Goal: Transaction & Acquisition: Purchase product/service

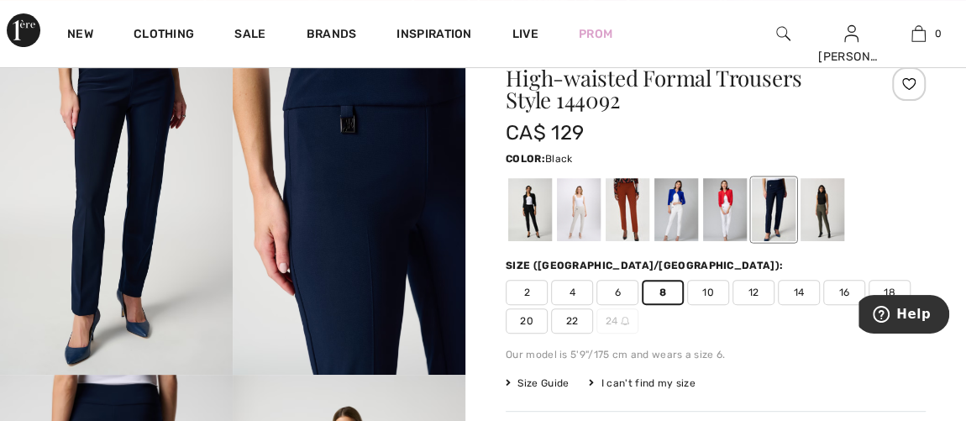
click at [527, 204] on div at bounding box center [530, 210] width 44 height 63
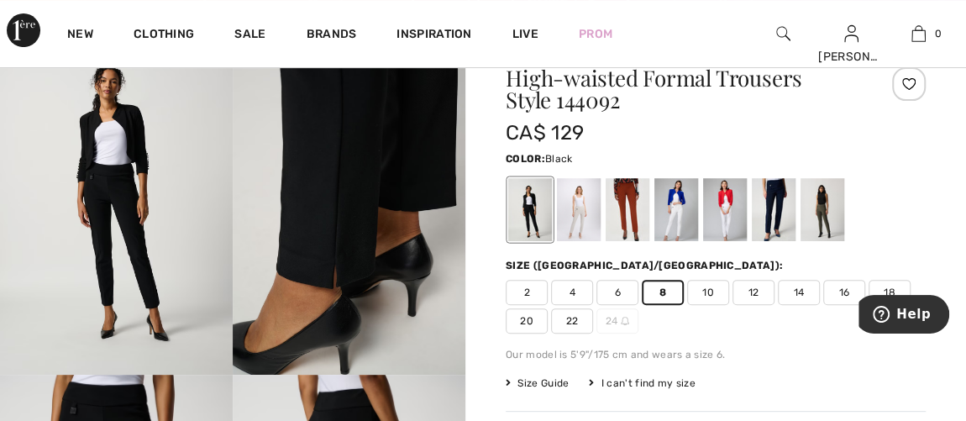
click at [529, 203] on div at bounding box center [530, 210] width 44 height 63
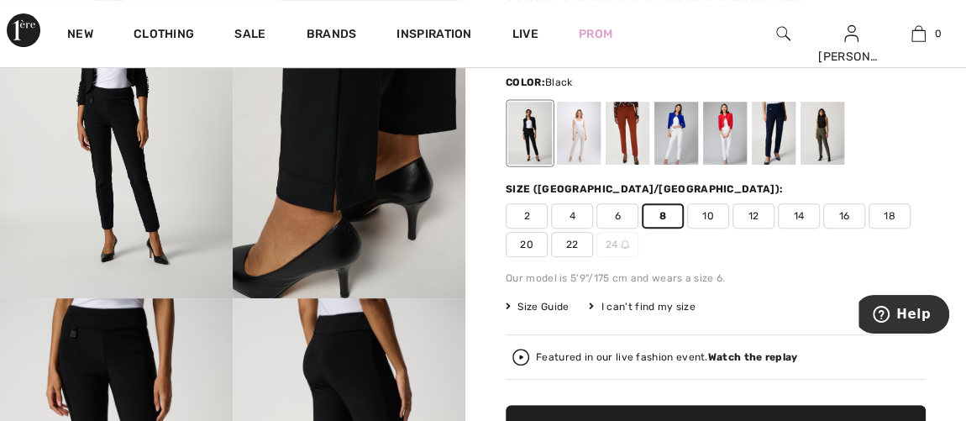
scroll to position [316, 0]
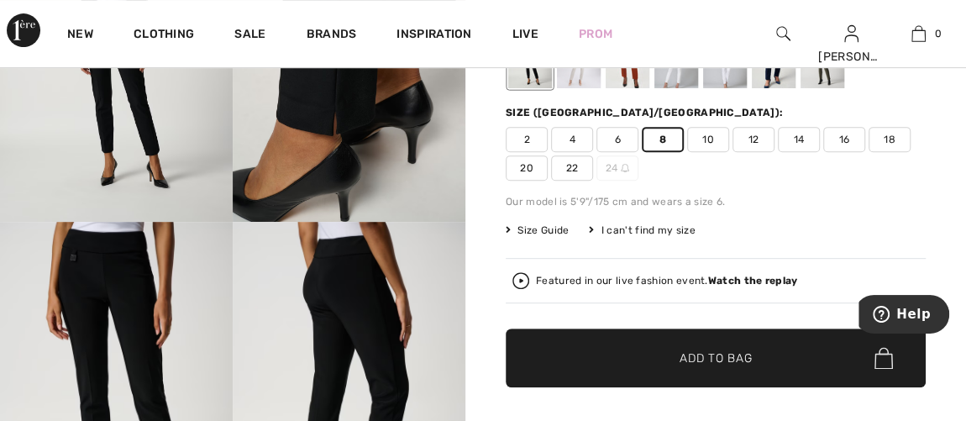
click at [674, 349] on span "✔ Added to Bag" at bounding box center [690, 358] width 102 height 18
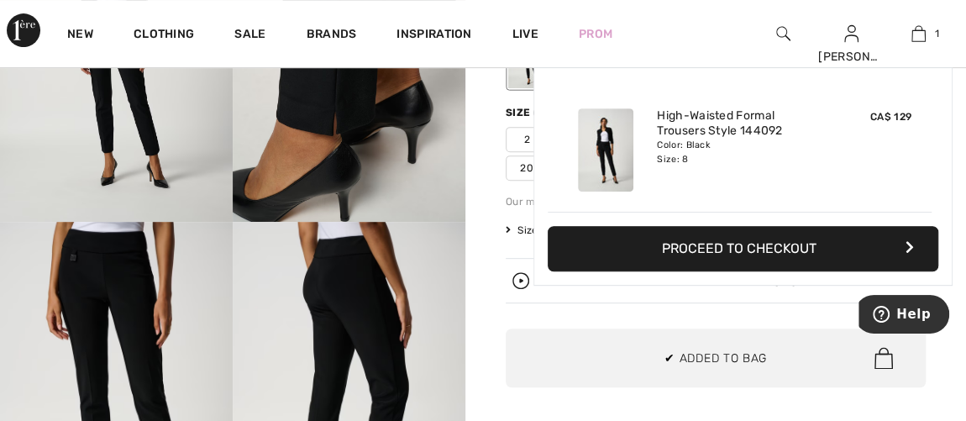
scroll to position [0, 0]
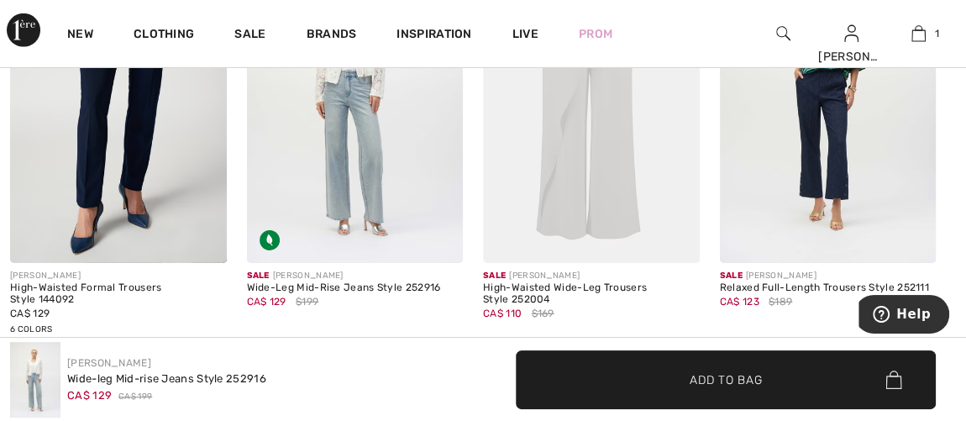
scroll to position [2720, 0]
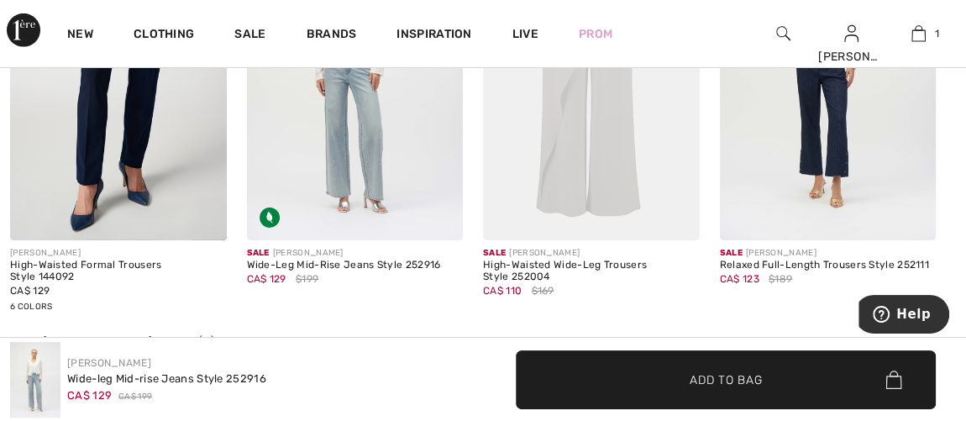
click at [847, 141] on img at bounding box center [828, 78] width 217 height 324
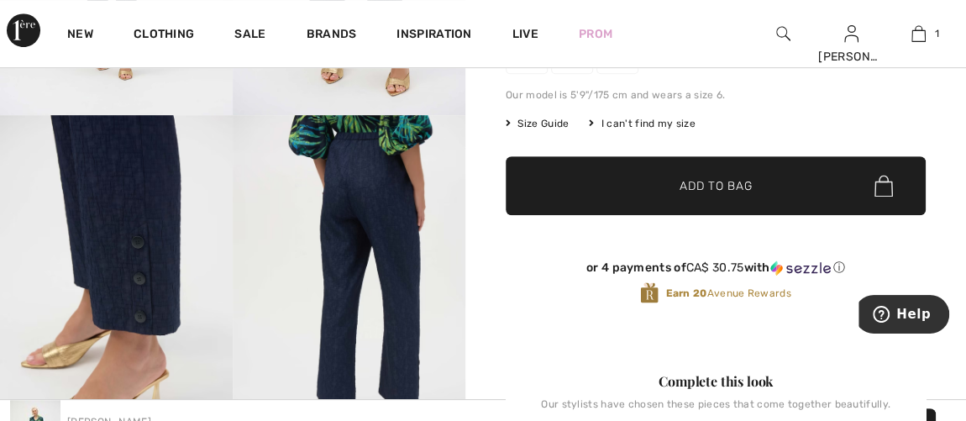
scroll to position [381, 0]
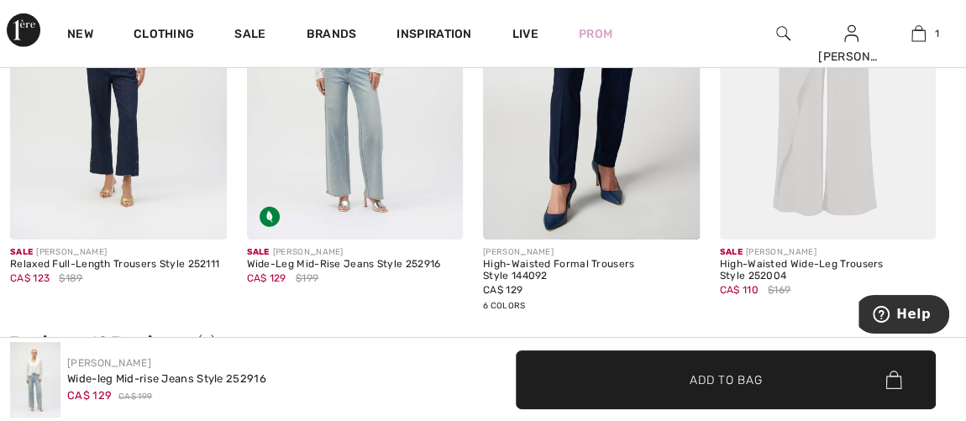
scroll to position [2660, 0]
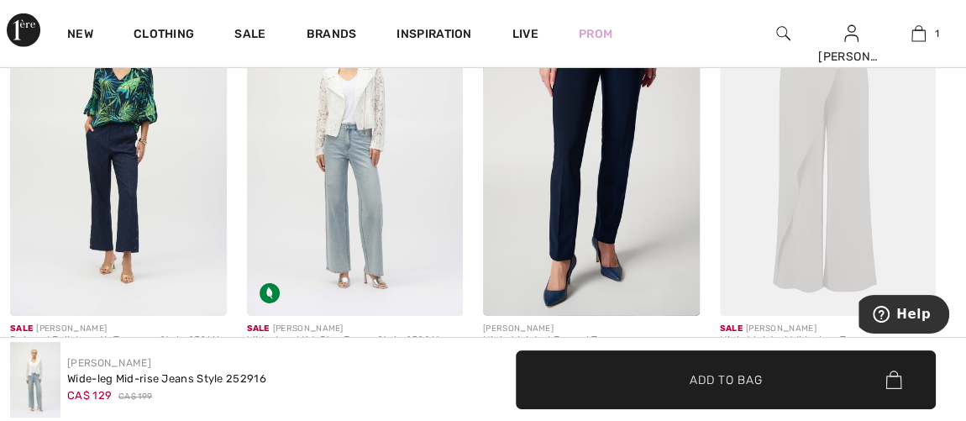
click at [365, 204] on img at bounding box center [355, 154] width 217 height 324
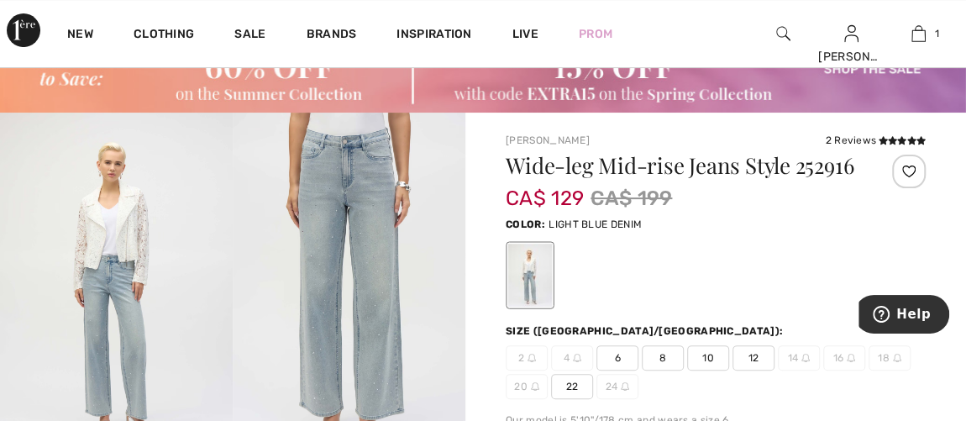
click at [663, 356] on span "8" at bounding box center [663, 357] width 42 height 25
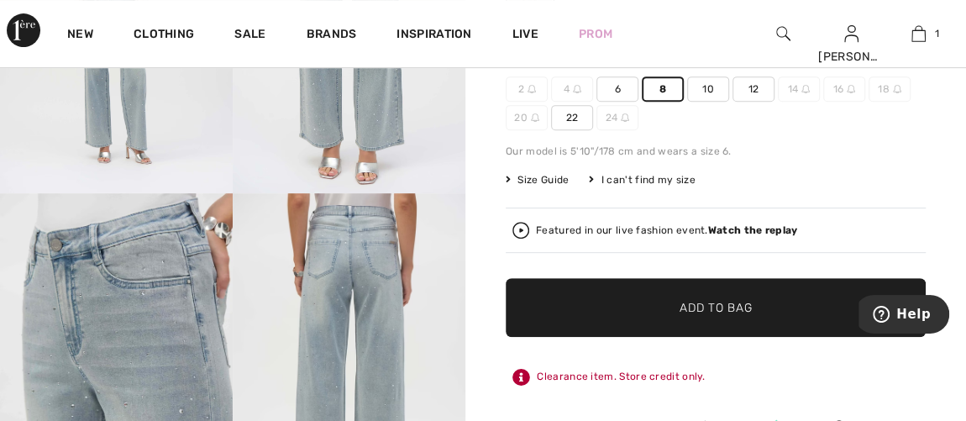
scroll to position [381, 0]
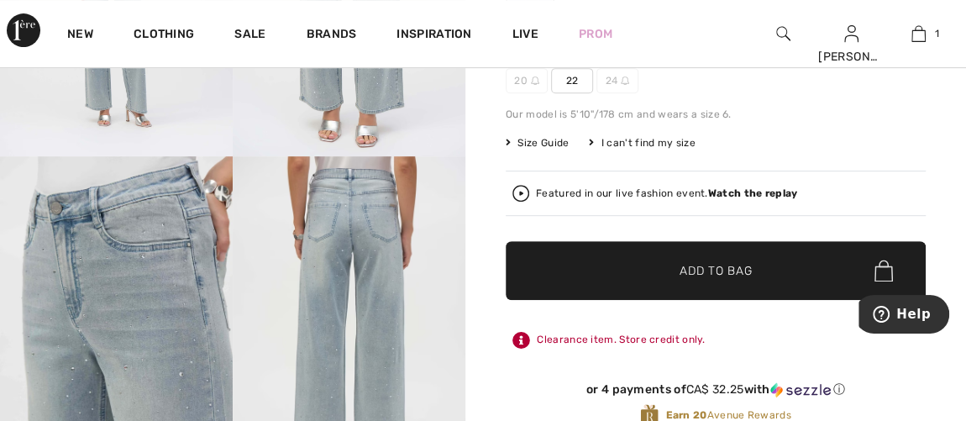
click at [372, 226] on img at bounding box center [349, 330] width 233 height 349
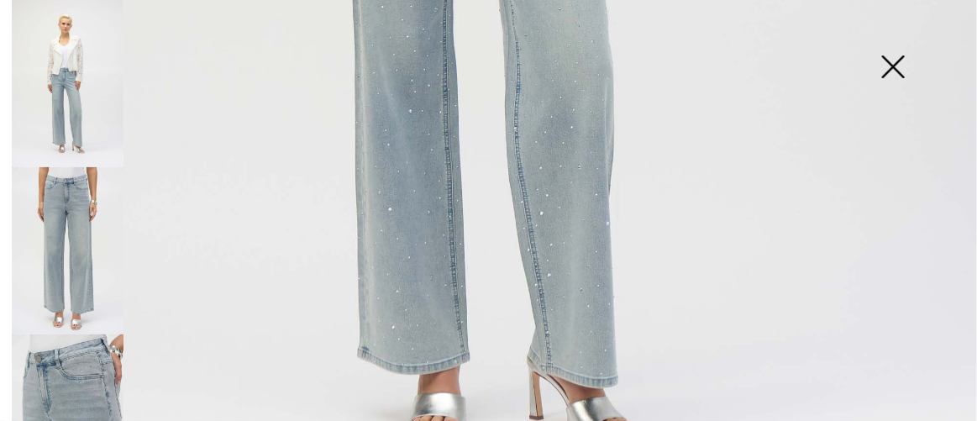
scroll to position [992, 0]
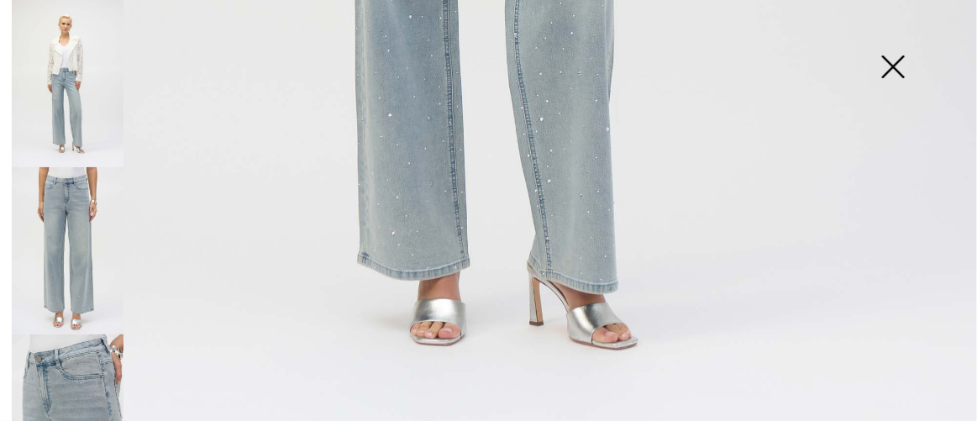
click at [889, 68] on img at bounding box center [893, 68] width 84 height 87
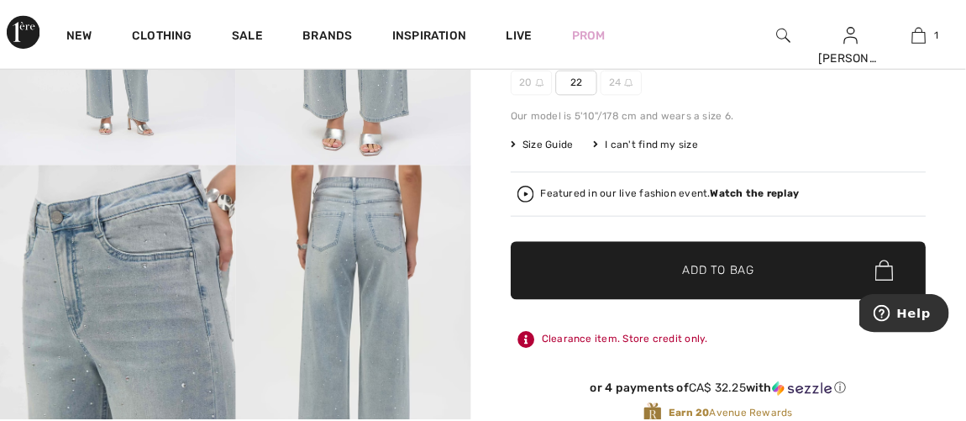
scroll to position [381, 0]
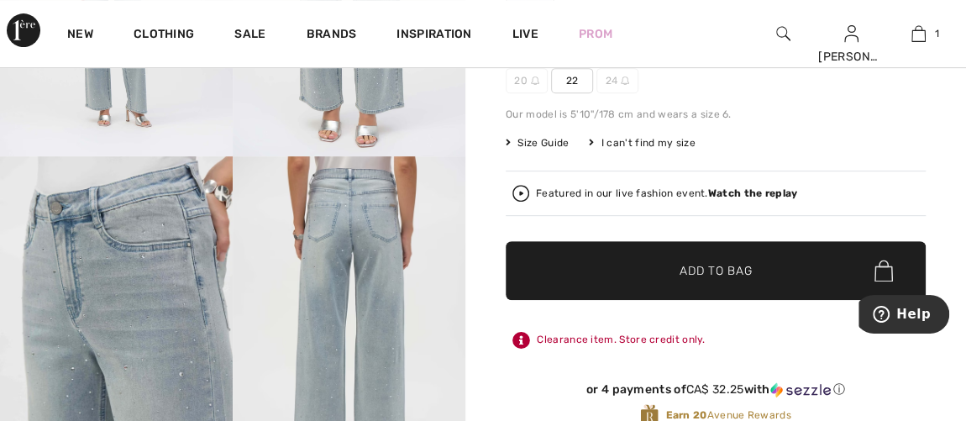
click at [550, 138] on span "Size Guide" at bounding box center [537, 142] width 63 height 15
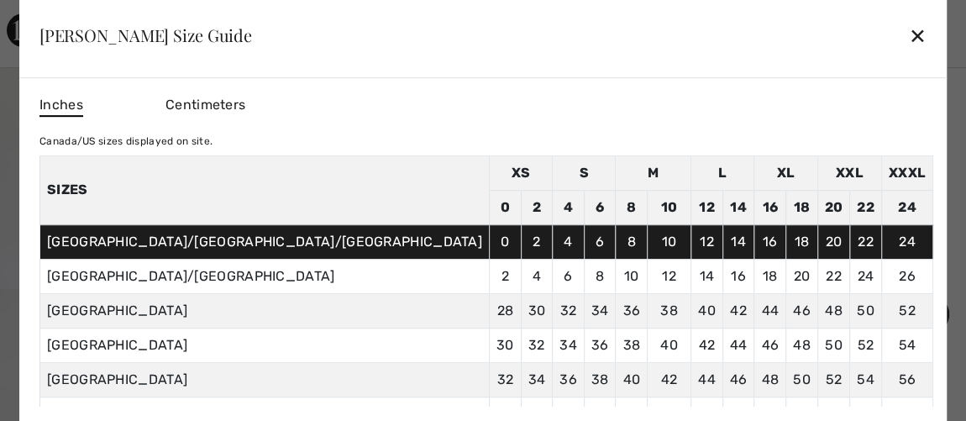
scroll to position [152, 0]
click at [909, 33] on div "✕" at bounding box center [918, 35] width 18 height 35
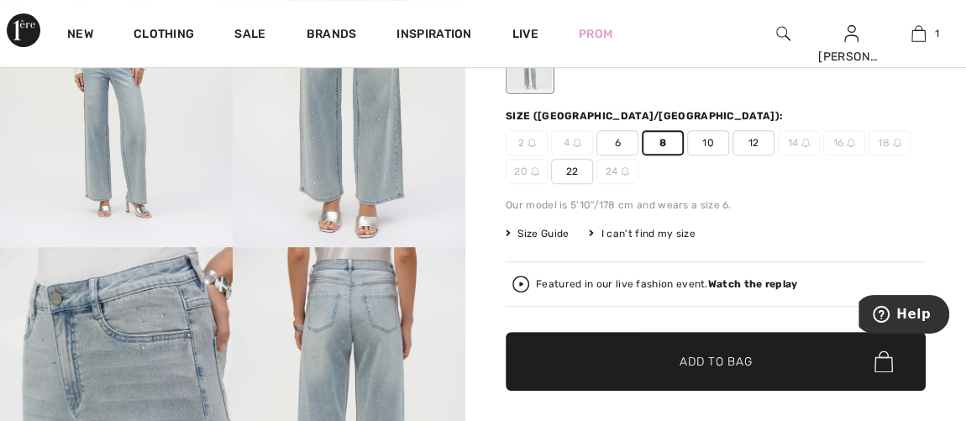
scroll to position [305, 0]
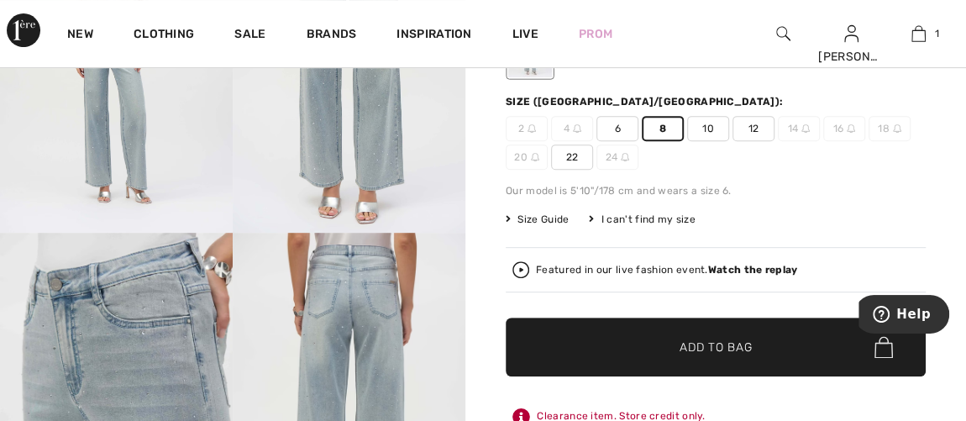
click at [667, 341] on span "✔ Added to Bag" at bounding box center [690, 347] width 102 height 18
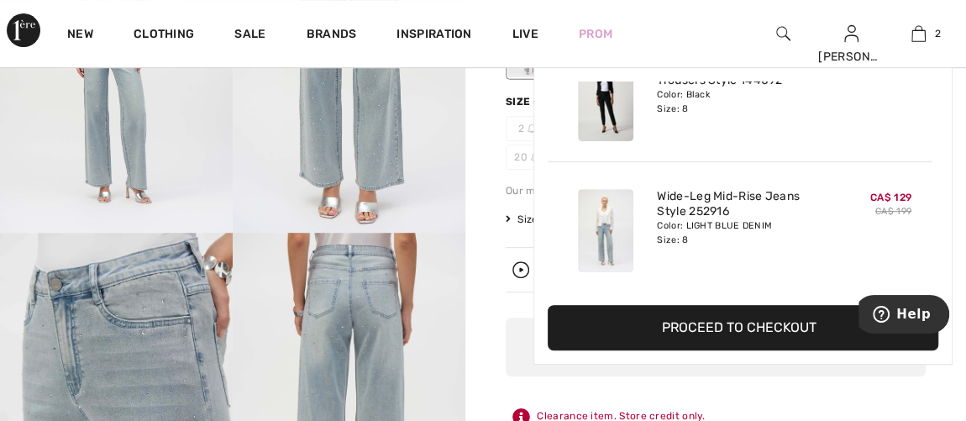
scroll to position [0, 0]
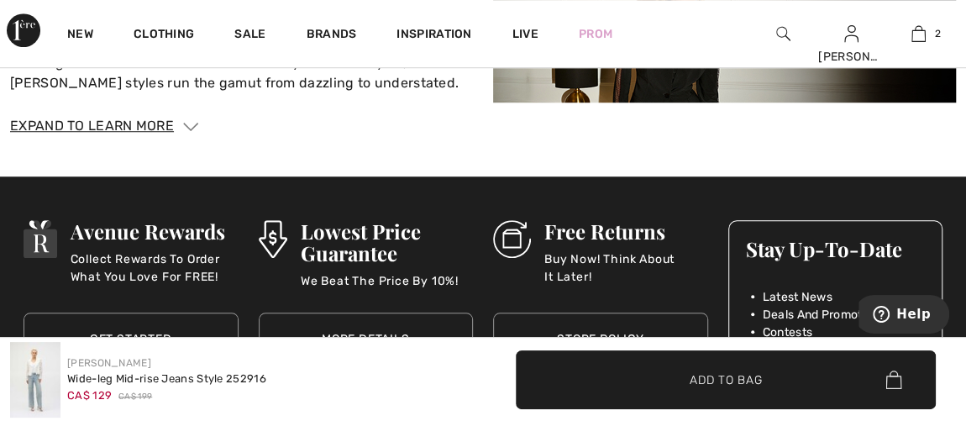
scroll to position [3789, 0]
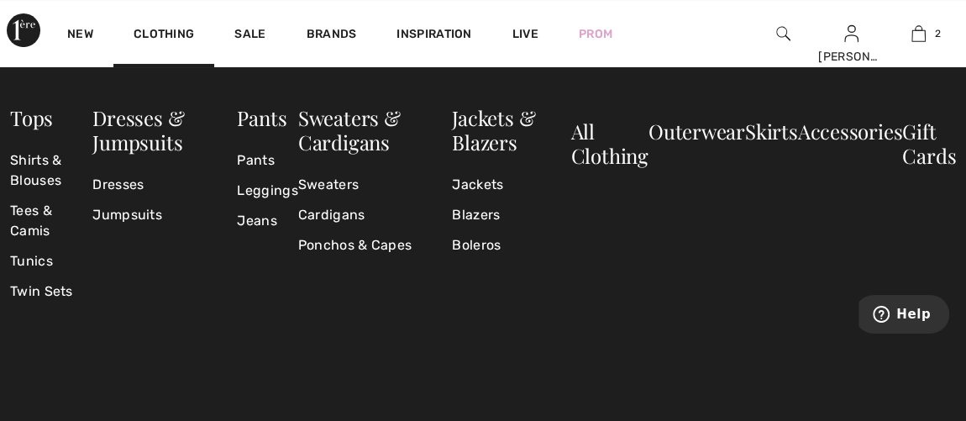
scroll to position [76, 0]
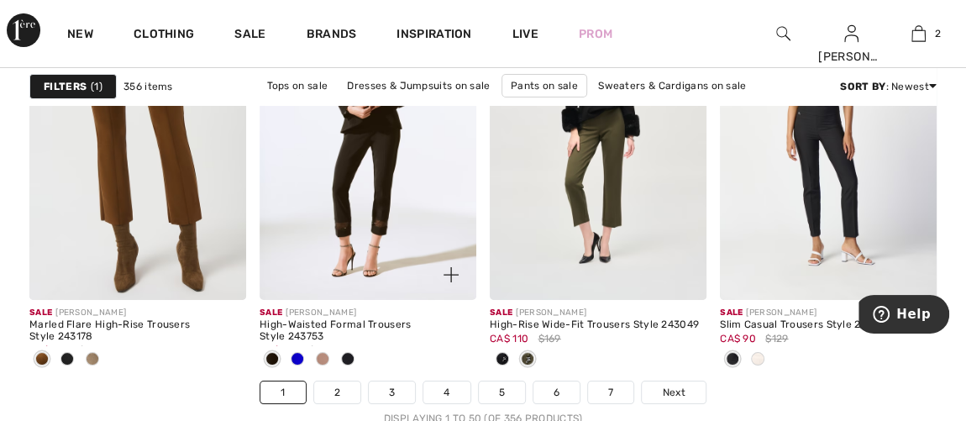
scroll to position [6336, 0]
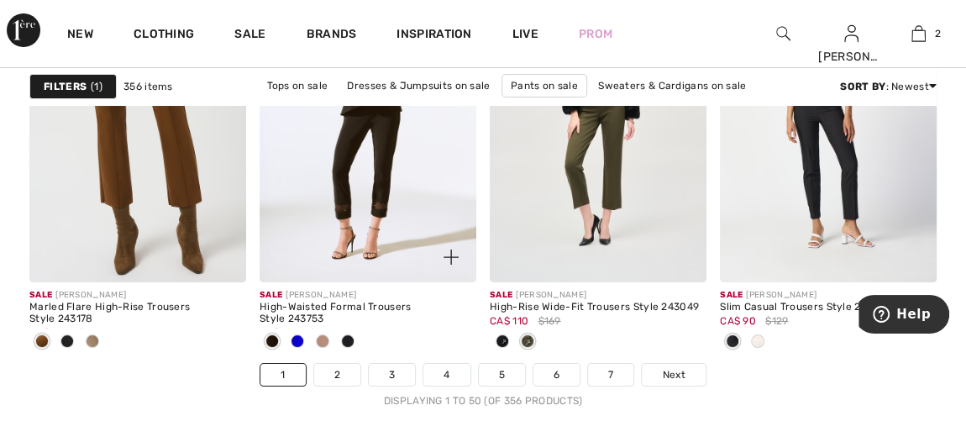
click at [380, 226] on img at bounding box center [368, 119] width 217 height 325
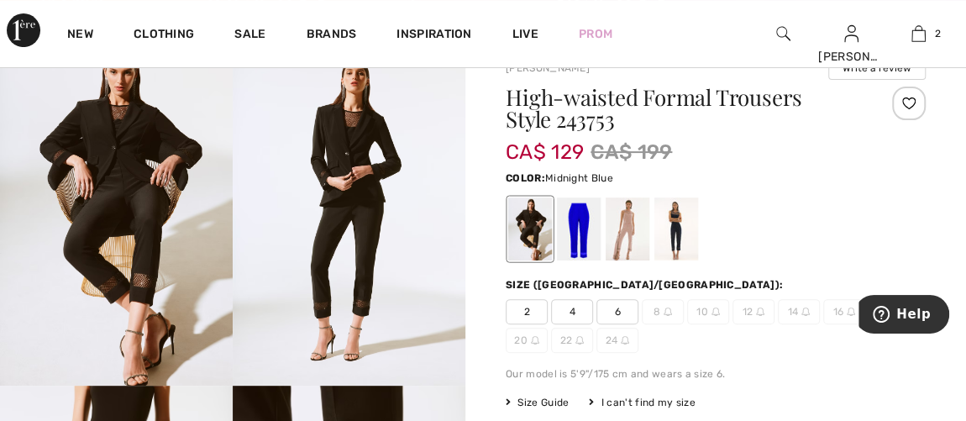
click at [680, 239] on div at bounding box center [676, 229] width 44 height 63
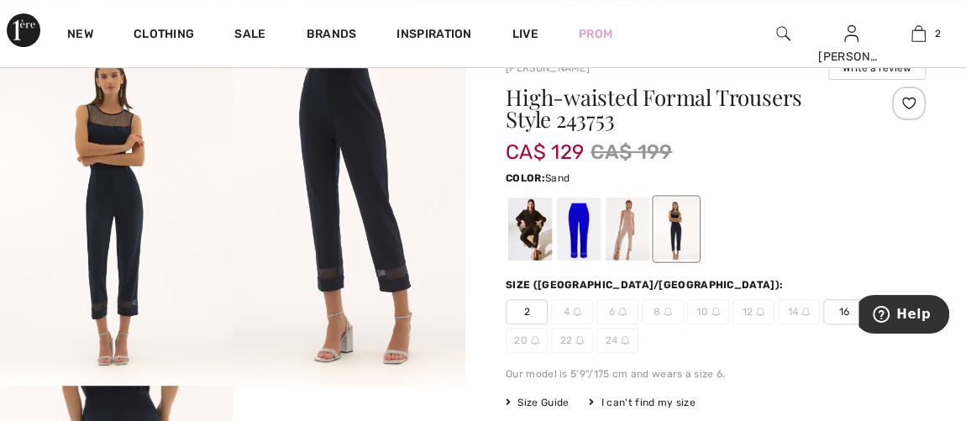
click at [630, 240] on div at bounding box center [628, 229] width 44 height 63
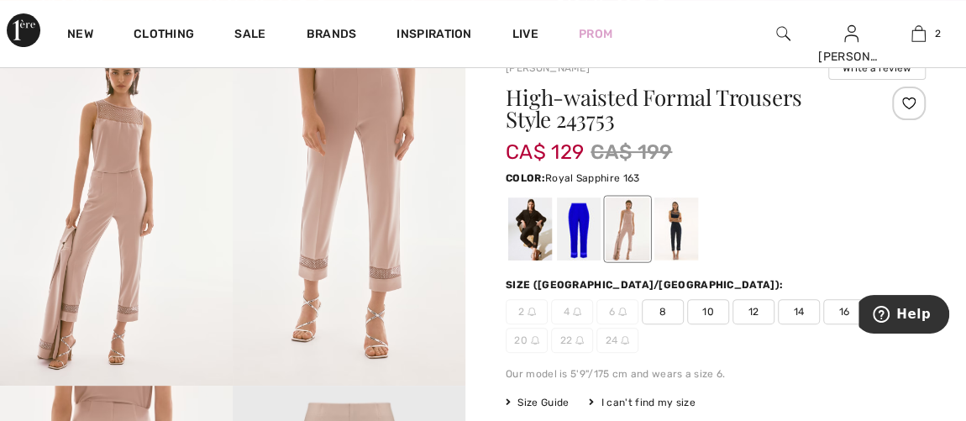
click at [578, 233] on div at bounding box center [579, 229] width 44 height 63
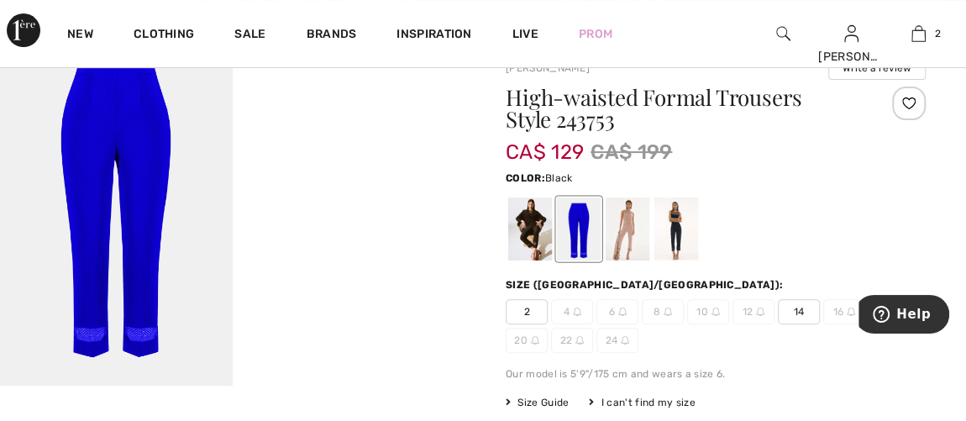
click at [531, 245] on div at bounding box center [530, 229] width 44 height 63
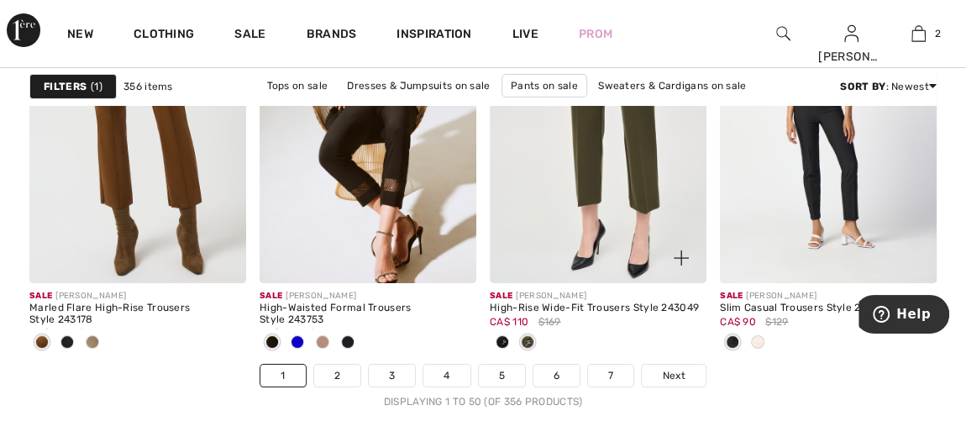
scroll to position [6336, 0]
click at [598, 202] on img at bounding box center [598, 119] width 217 height 325
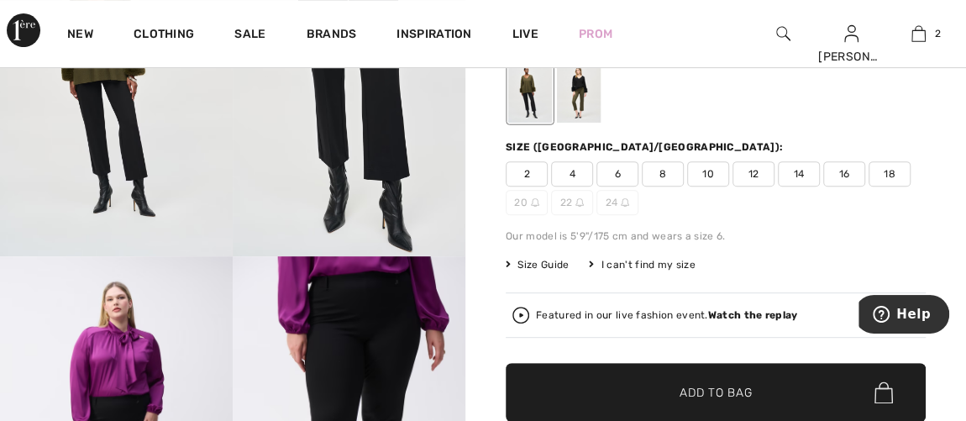
scroll to position [228, 0]
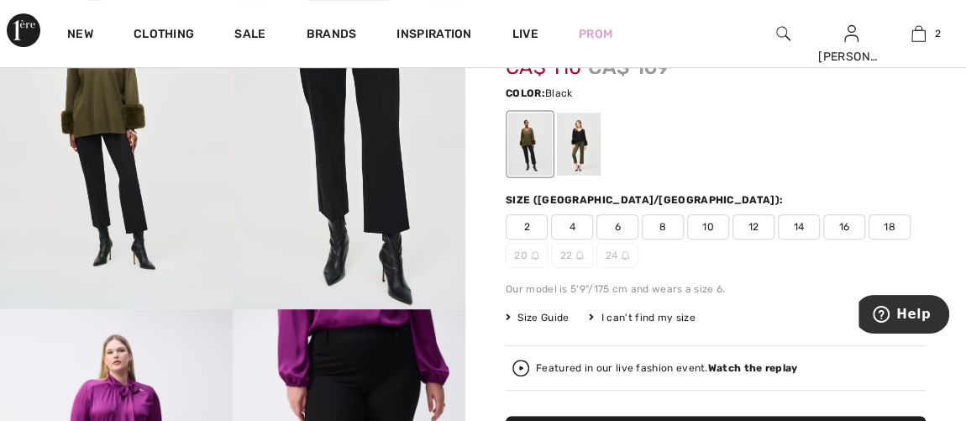
click at [527, 144] on div at bounding box center [530, 144] width 44 height 63
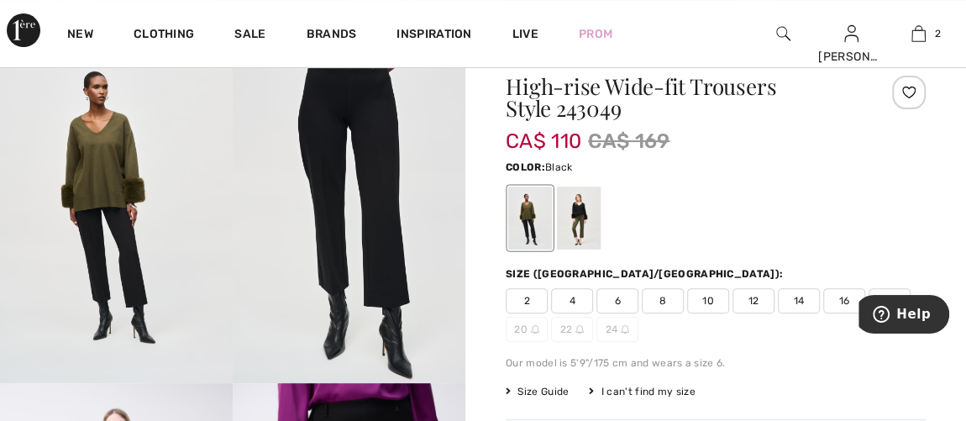
scroll to position [152, 0]
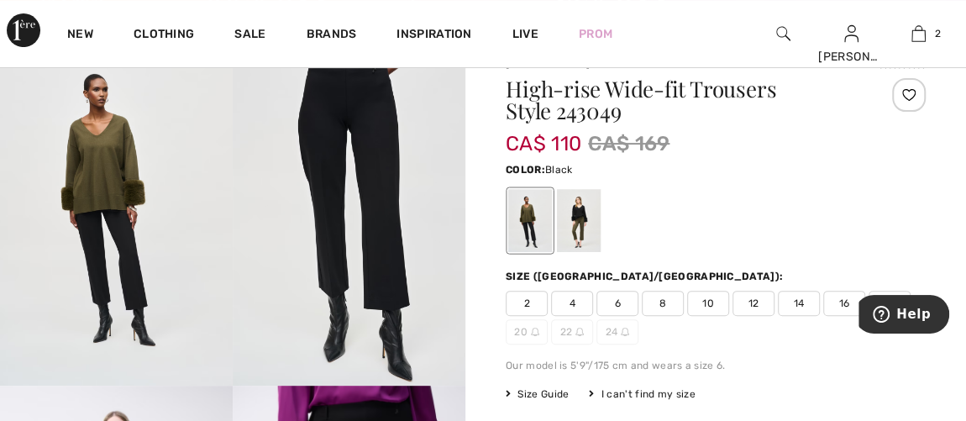
click at [387, 197] on img at bounding box center [349, 210] width 233 height 349
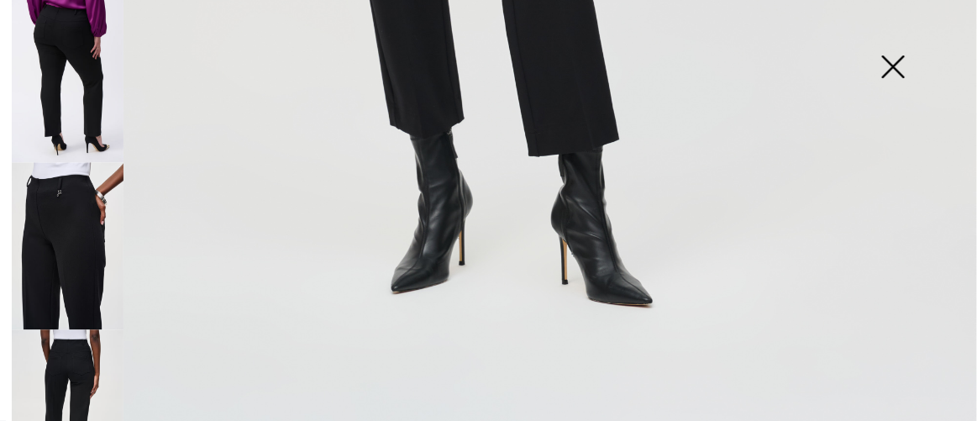
scroll to position [687, 0]
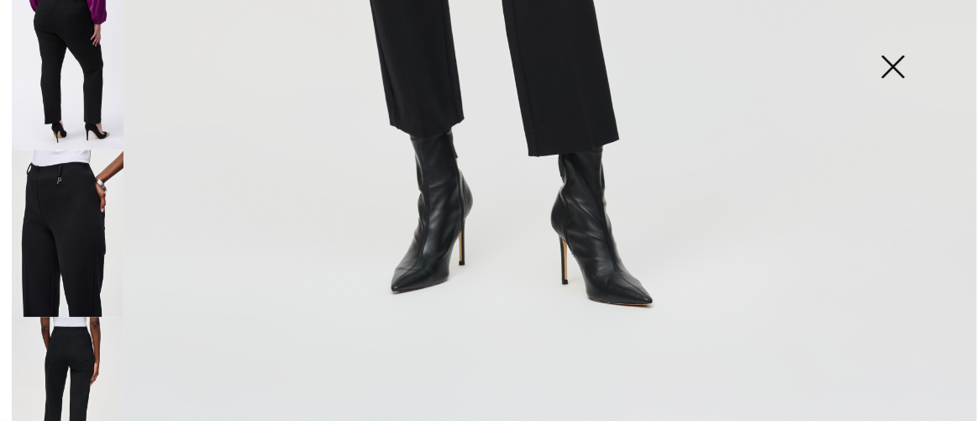
click at [65, 206] on img at bounding box center [68, 234] width 112 height 168
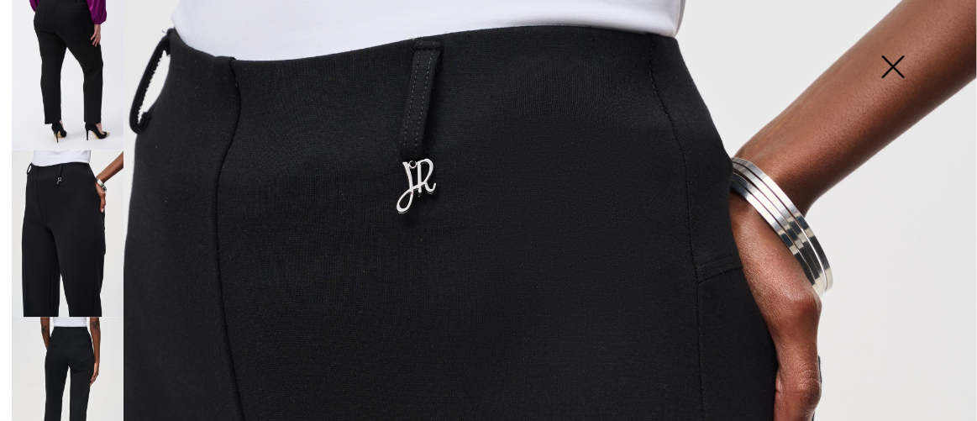
scroll to position [0, 0]
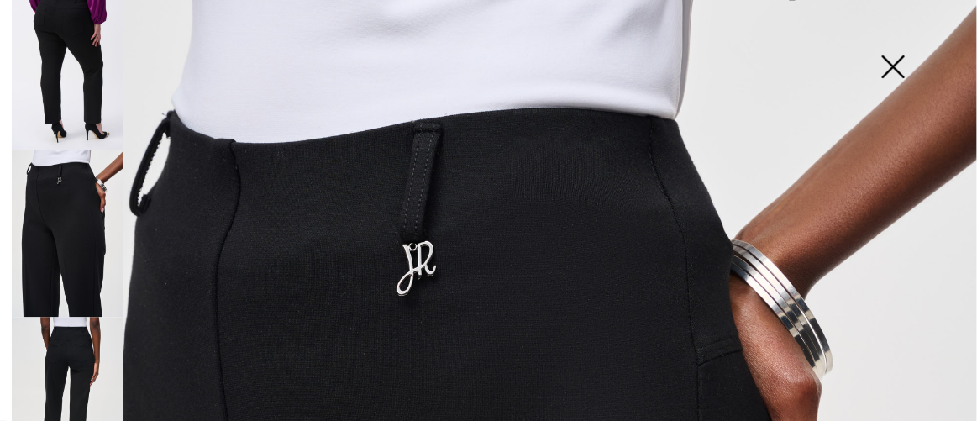
click at [893, 61] on img at bounding box center [893, 68] width 84 height 87
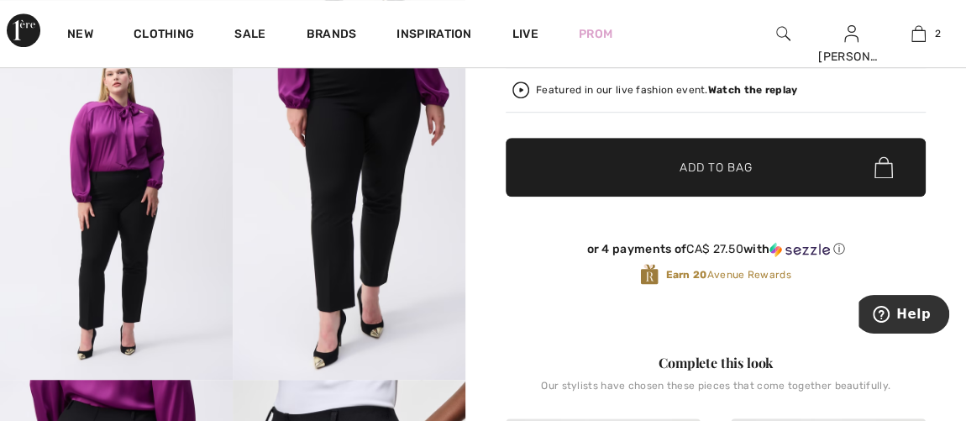
scroll to position [381, 0]
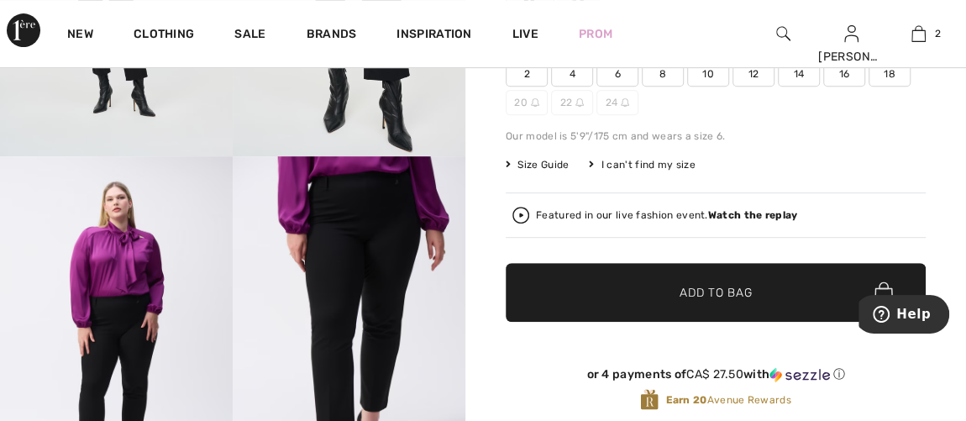
click at [658, 68] on span "8" at bounding box center [663, 73] width 42 height 25
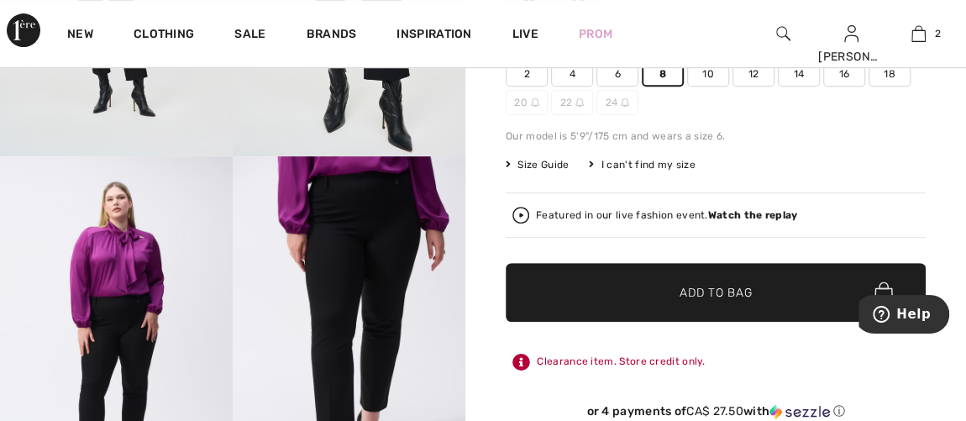
click at [713, 300] on span "✔ Added to Bag Add to Bag" at bounding box center [716, 292] width 420 height 59
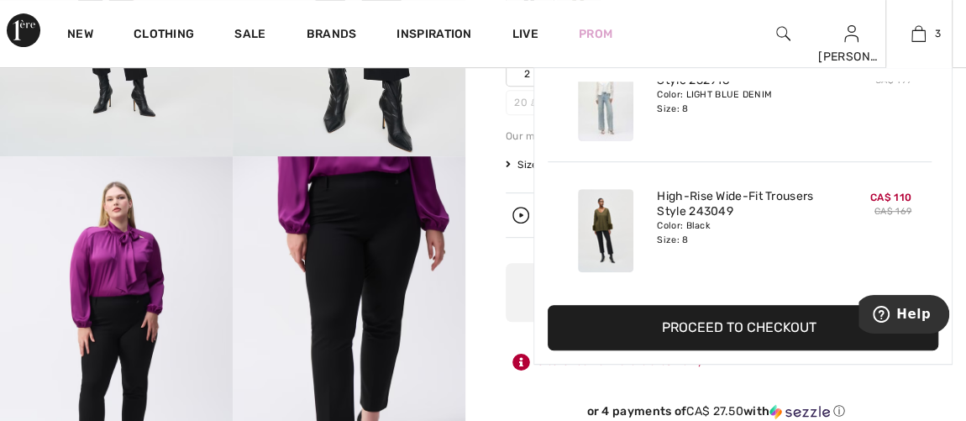
scroll to position [0, 0]
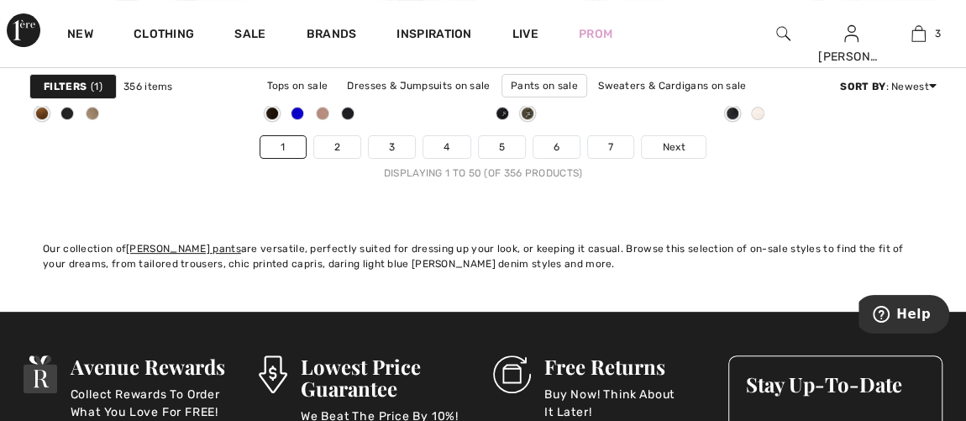
scroll to position [6566, 0]
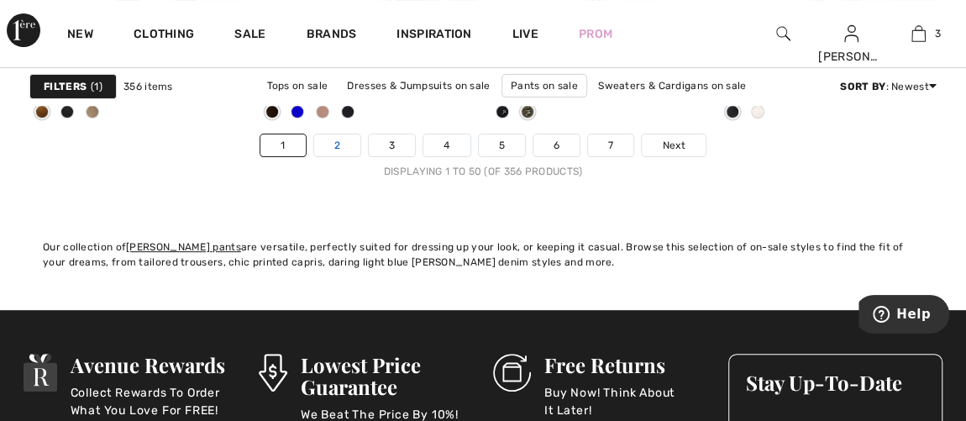
click at [347, 144] on link "2" at bounding box center [337, 145] width 46 height 22
